Goal: Task Accomplishment & Management: Manage account settings

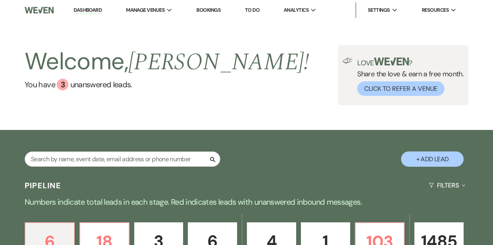
scroll to position [112, 0]
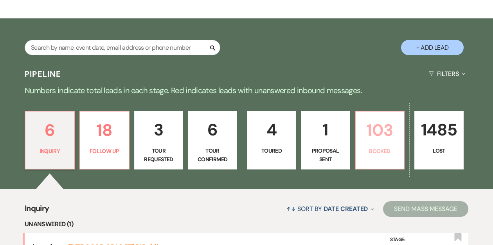
click at [361, 138] on p "103" at bounding box center [379, 130] width 39 height 26
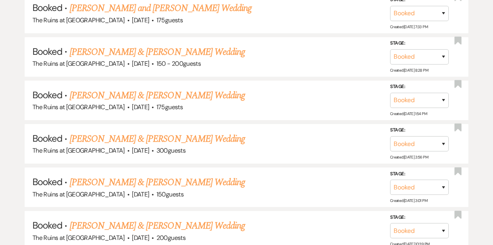
scroll to position [445, 0]
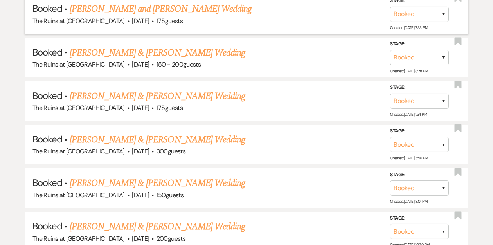
click at [200, 10] on link "[PERSON_NAME] and [PERSON_NAME] Wedding" at bounding box center [161, 9] width 182 height 14
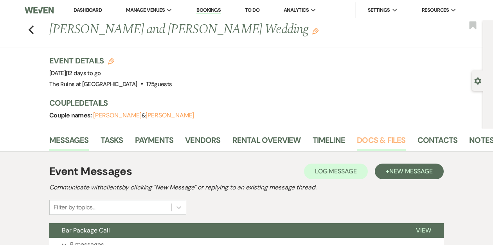
click at [378, 139] on link "Docs & Files" at bounding box center [381, 142] width 49 height 17
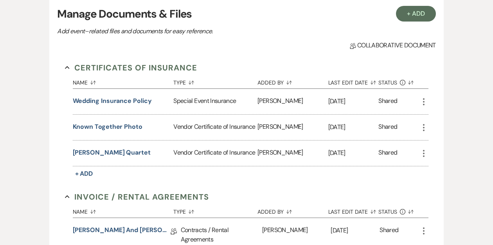
scroll to position [167, 0]
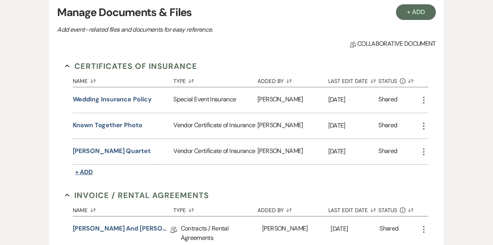
click at [87, 171] on span "+ Add" at bounding box center [84, 172] width 18 height 8
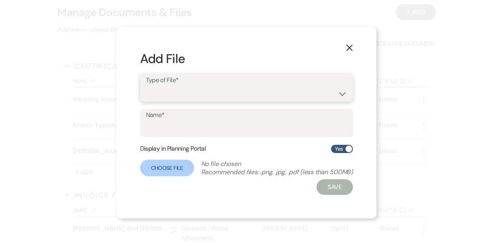
click at [204, 87] on select "Special Event Insurance Vendor Certificate of Insurance" at bounding box center [247, 93] width 202 height 15
select select "18"
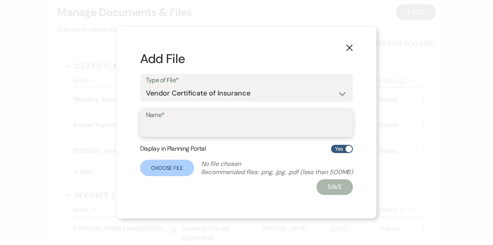
click at [191, 129] on input "Name*" at bounding box center [247, 128] width 202 height 15
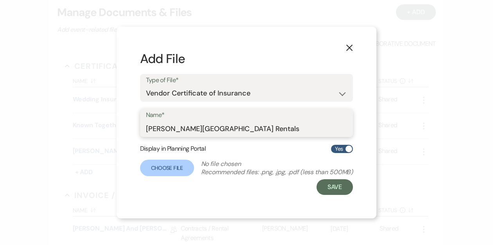
type input "[PERSON_NAME] Park Rentals"
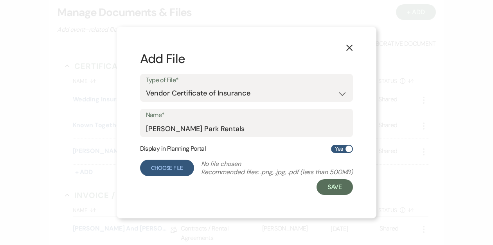
click at [173, 168] on label "Choose File" at bounding box center [167, 168] width 54 height 16
click at [0, 0] on input "Choose File" at bounding box center [0, 0] width 0 height 0
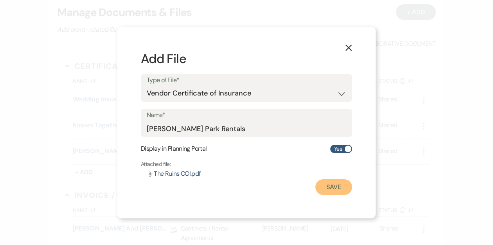
click at [331, 182] on button "Save" at bounding box center [333, 187] width 37 height 16
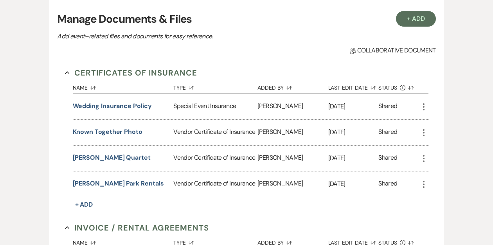
scroll to position [162, 0]
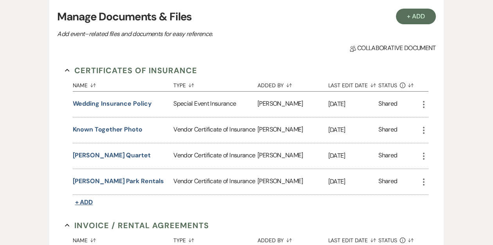
click at [84, 198] on span "+ Add" at bounding box center [84, 202] width 18 height 8
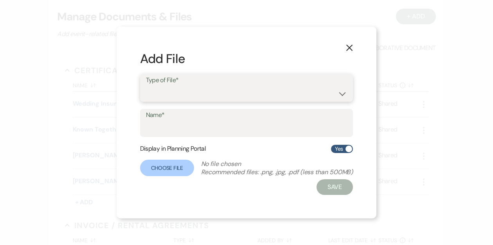
click at [195, 89] on select "Special Event Insurance Vendor Certificate of Insurance" at bounding box center [247, 93] width 202 height 15
select select "18"
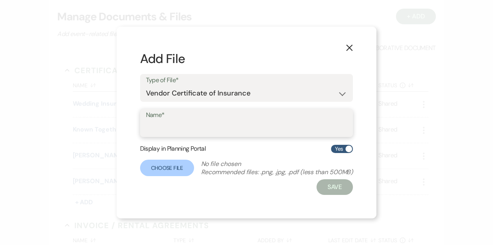
click at [190, 128] on input "Name*" at bounding box center [247, 128] width 202 height 15
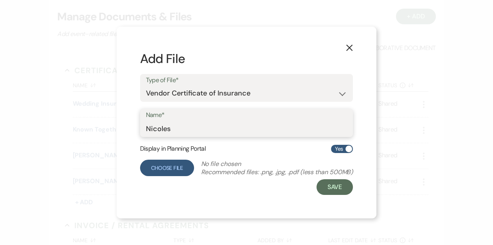
type input "Nicoles"
click at [174, 165] on label "Choose File" at bounding box center [167, 168] width 54 height 16
click at [0, 0] on input "Choose File" at bounding box center [0, 0] width 0 height 0
click at [180, 167] on label "Choose File" at bounding box center [167, 168] width 54 height 16
click at [0, 0] on input "Choose File" at bounding box center [0, 0] width 0 height 0
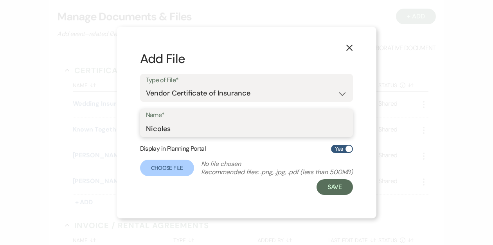
click at [328, 125] on input "Nicoles" at bounding box center [247, 128] width 202 height 15
click at [351, 45] on icon "X" at bounding box center [349, 47] width 7 height 7
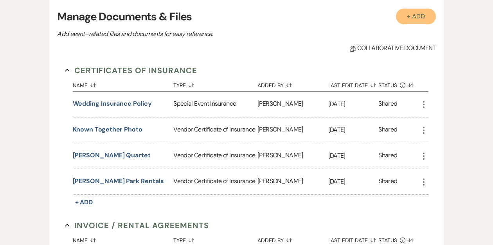
click at [423, 17] on button "+ Add" at bounding box center [416, 17] width 40 height 16
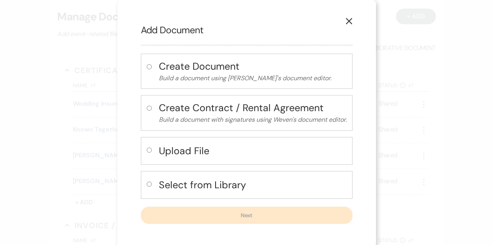
click at [149, 150] on input "radio" at bounding box center [149, 150] width 5 height 5
radio input "true"
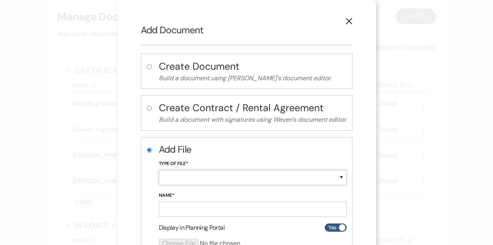
click at [173, 174] on select "Special Event Insurance Vendor Certificate of Insurance Contracts / Rental Agre…" at bounding box center [253, 177] width 188 height 15
select select "18"
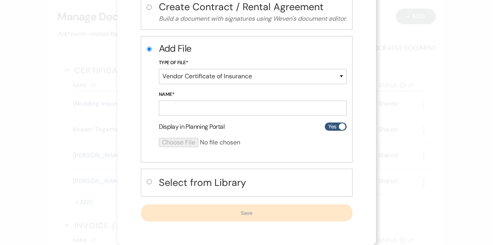
click at [148, 180] on input "radio" at bounding box center [149, 181] width 5 height 5
radio input "true"
radio input "false"
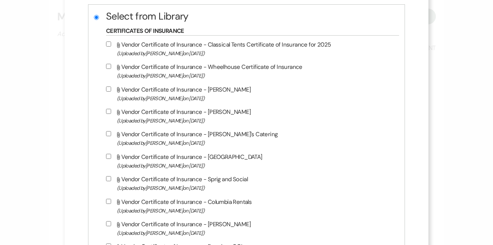
scroll to position [170, 0]
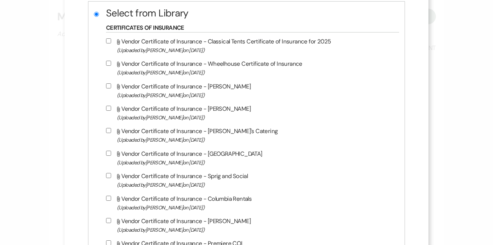
click at [111, 131] on input "Attach File Vendor Certificate of Insurance - [PERSON_NAME]'s Catering (Uploade…" at bounding box center [108, 130] width 5 height 5
checkbox input "true"
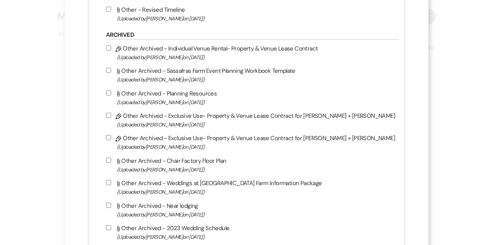
scroll to position [4513, 0]
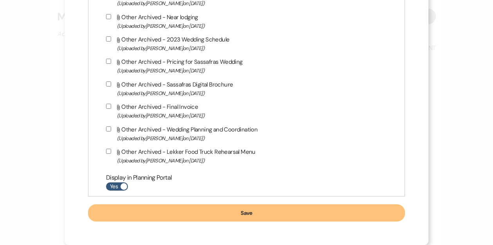
click at [177, 213] on button "Save" at bounding box center [246, 212] width 317 height 17
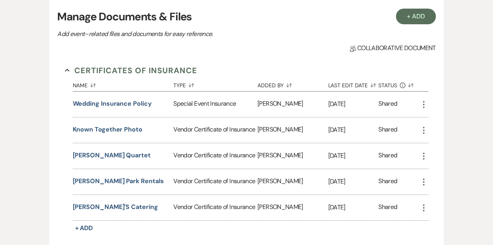
scroll to position [13, 0]
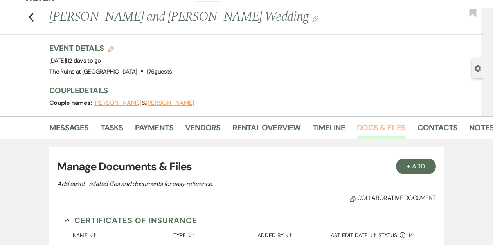
click at [365, 131] on link "Docs & Files" at bounding box center [381, 129] width 49 height 17
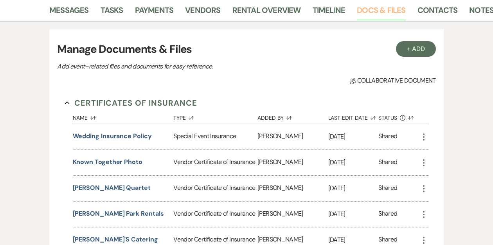
scroll to position [98, 0]
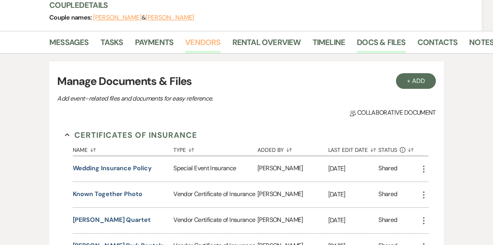
click at [190, 41] on link "Vendors" at bounding box center [202, 44] width 35 height 17
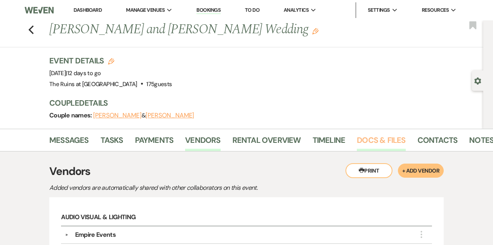
click at [359, 140] on link "Docs & Files" at bounding box center [381, 142] width 49 height 17
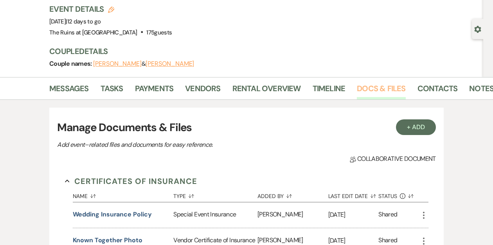
scroll to position [171, 0]
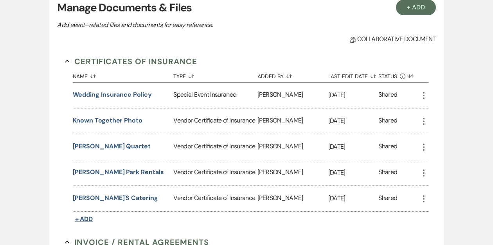
click at [87, 217] on span "+ Add" at bounding box center [84, 219] width 18 height 8
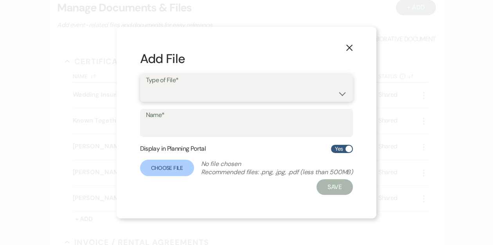
click at [206, 92] on select "Special Event Insurance Vendor Certificate of Insurance" at bounding box center [247, 93] width 202 height 15
select select "18"
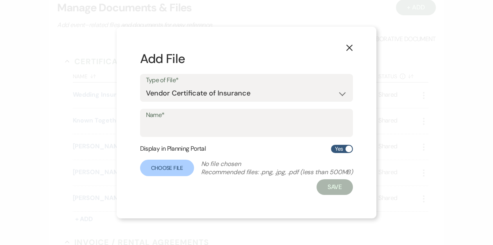
click at [349, 49] on use "button" at bounding box center [349, 48] width 6 height 6
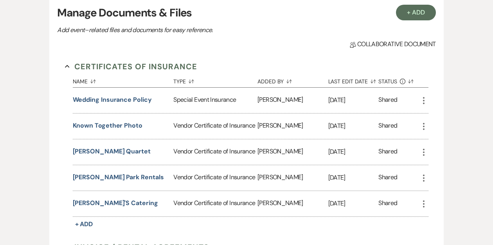
scroll to position [134, 0]
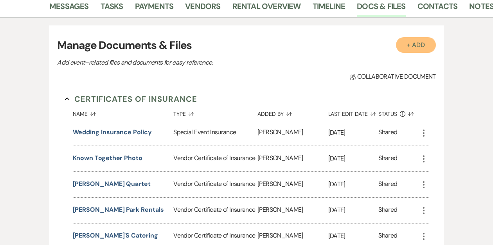
click at [412, 47] on button "+ Add" at bounding box center [416, 45] width 40 height 16
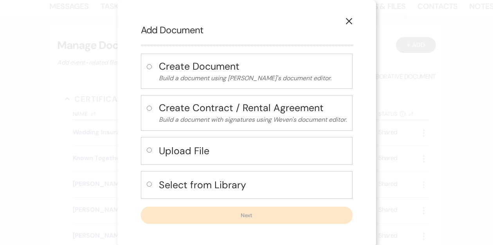
click at [149, 150] on input "radio" at bounding box center [149, 150] width 5 height 5
radio input "true"
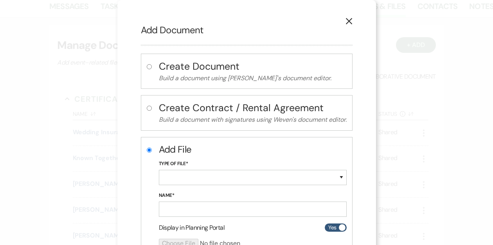
scroll to position [101, 0]
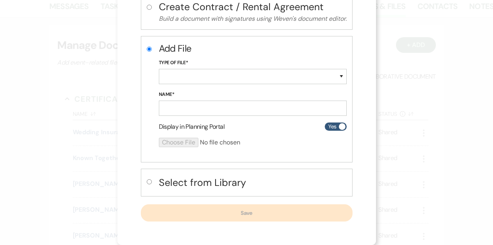
click at [150, 181] on label at bounding box center [151, 184] width 8 height 13
click at [150, 181] on input "radio" at bounding box center [149, 181] width 5 height 5
radio input "true"
radio input "false"
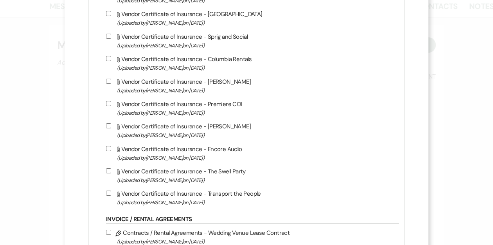
scroll to position [287, 0]
click at [111, 127] on input "Attach File Vendor Certificate of Insurance - [PERSON_NAME] (Uploaded by [PERSO…" at bounding box center [108, 125] width 5 height 5
checkbox input "true"
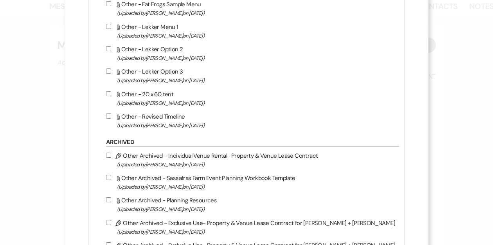
scroll to position [4490, 0]
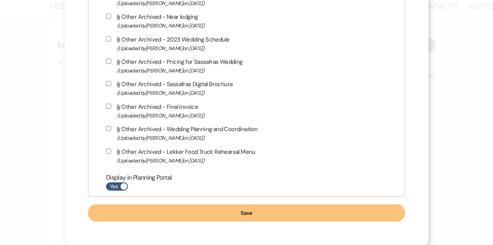
click at [224, 214] on button "Save" at bounding box center [246, 212] width 317 height 17
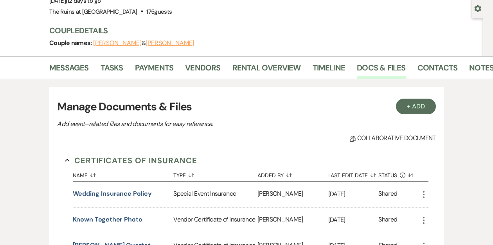
scroll to position [0, 0]
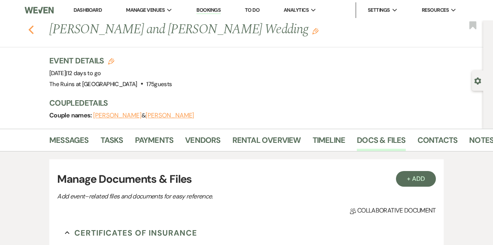
click at [31, 26] on icon "Previous" at bounding box center [31, 29] width 6 height 9
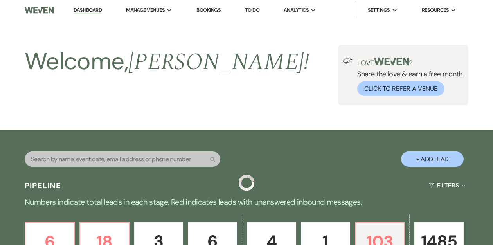
scroll to position [445, 0]
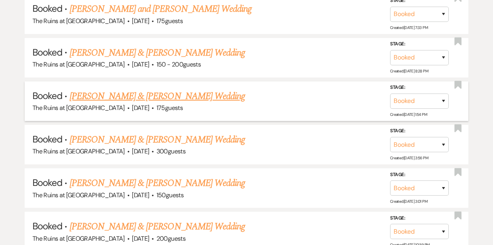
click at [112, 95] on link "[PERSON_NAME] & [PERSON_NAME] Wedding" at bounding box center [157, 96] width 175 height 14
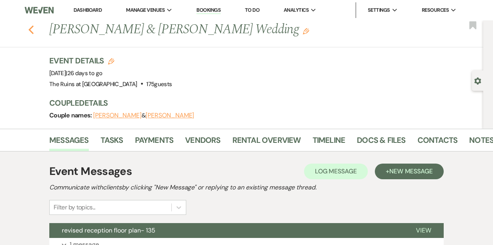
click at [29, 27] on icon "Previous" at bounding box center [31, 29] width 6 height 9
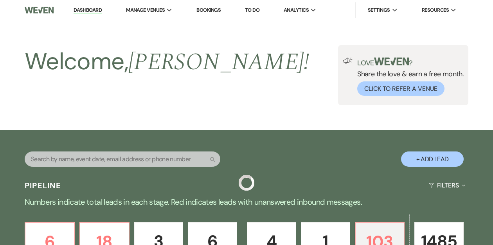
scroll to position [445, 0]
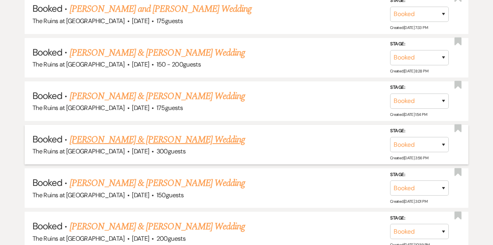
click at [107, 138] on link "[PERSON_NAME] & [PERSON_NAME] Wedding" at bounding box center [157, 140] width 175 height 14
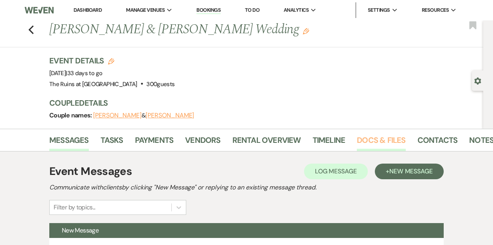
click at [362, 138] on link "Docs & Files" at bounding box center [381, 142] width 49 height 17
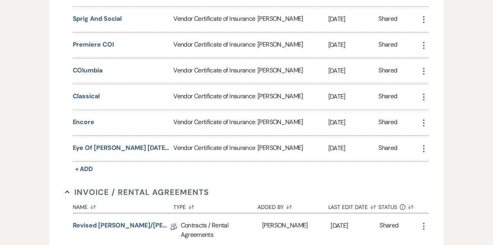
scroll to position [304, 0]
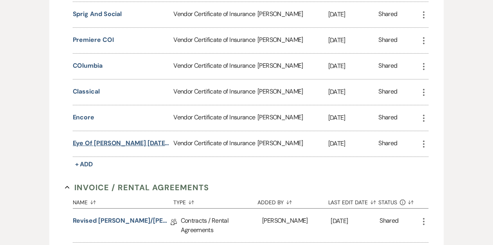
click at [130, 141] on button "Eye of [PERSON_NAME] [DATE] Final invoice" at bounding box center [122, 143] width 98 height 9
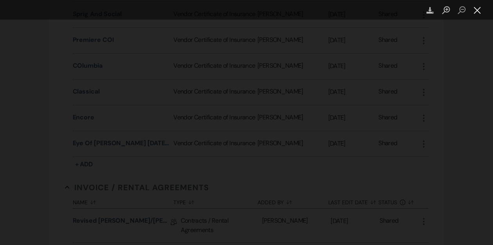
click at [476, 11] on button "Close lightbox" at bounding box center [478, 11] width 16 height 14
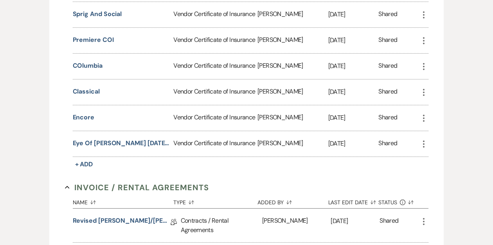
click at [425, 143] on icon "More" at bounding box center [423, 143] width 9 height 9
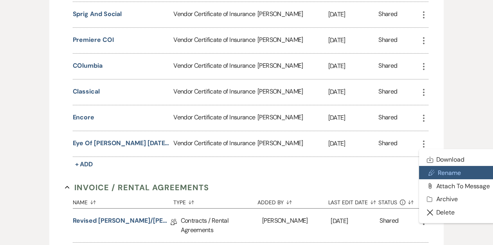
click at [440, 169] on button "Pencil Rename" at bounding box center [458, 172] width 79 height 13
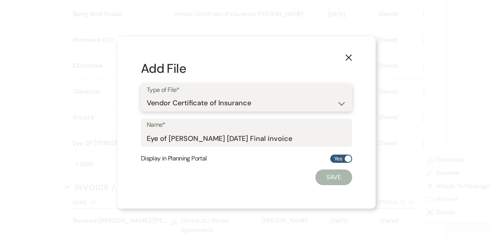
click at [334, 105] on select "Special Event Insurance Vendor Certificate of Insurance Contracts / Rental Agre…" at bounding box center [247, 102] width 200 height 15
select select "10"
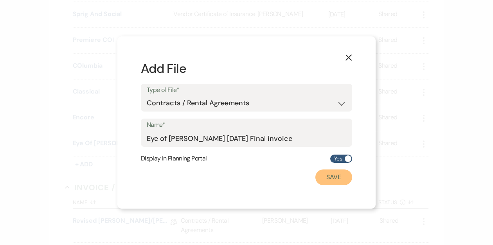
click at [334, 175] on button "Save" at bounding box center [333, 177] width 37 height 16
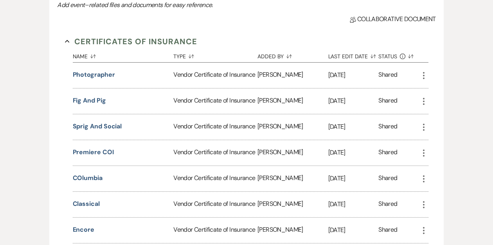
scroll to position [105, 0]
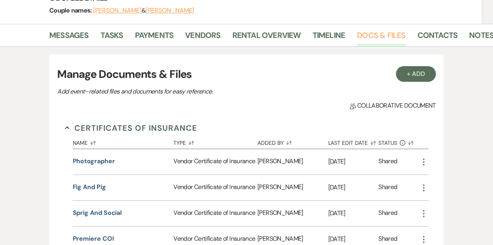
click at [359, 35] on link "Docs & Files" at bounding box center [381, 37] width 49 height 17
click at [202, 36] on link "Vendors" at bounding box center [202, 37] width 35 height 17
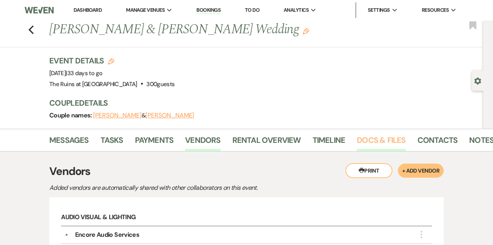
click at [376, 141] on link "Docs & Files" at bounding box center [381, 142] width 49 height 17
